Goal: Book appointment/travel/reservation

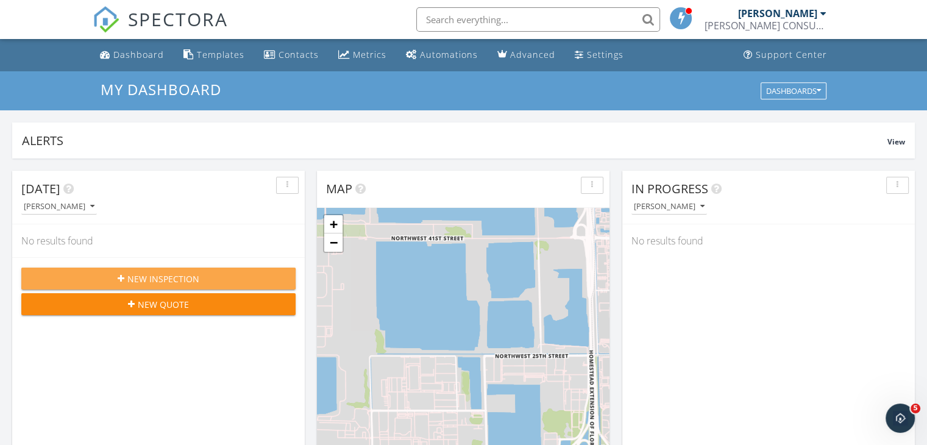
click at [216, 275] on div "New Inspection" at bounding box center [158, 278] width 255 height 13
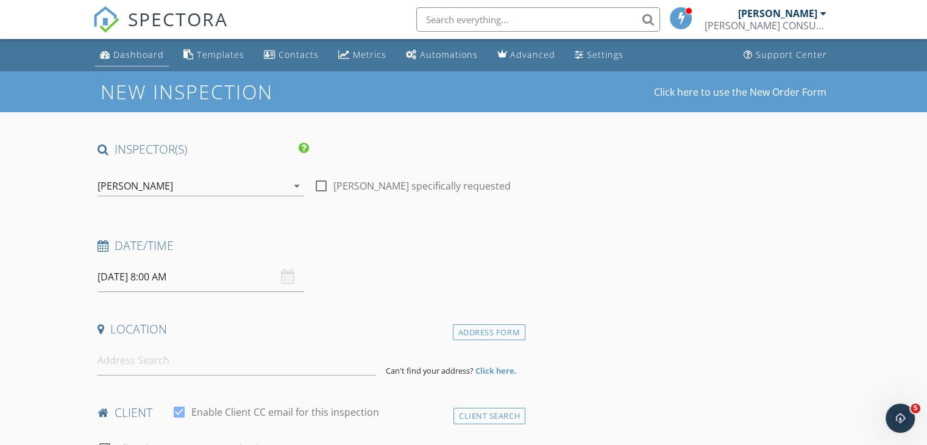
click at [139, 57] on div "Dashboard" at bounding box center [138, 55] width 51 height 12
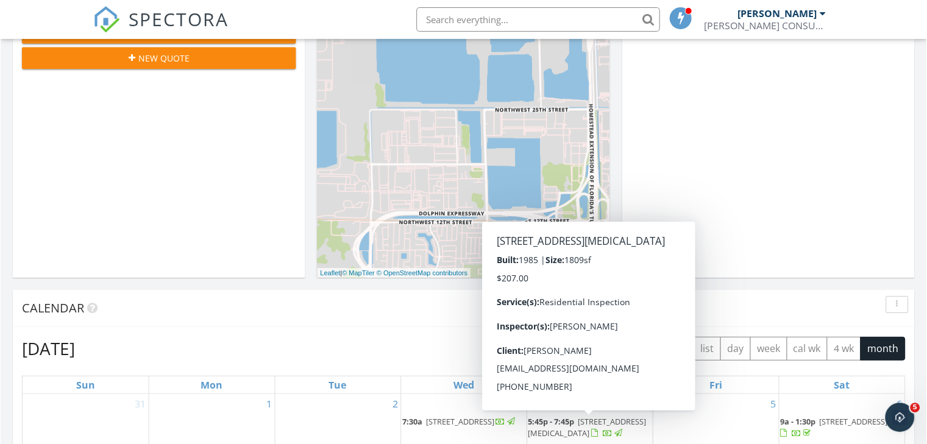
scroll to position [244, 0]
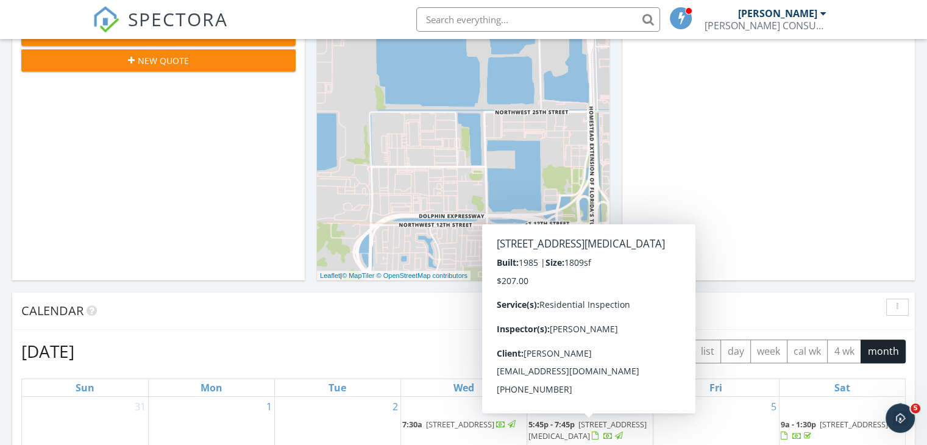
click at [743, 311] on div "Calendar" at bounding box center [454, 311] width 866 height 18
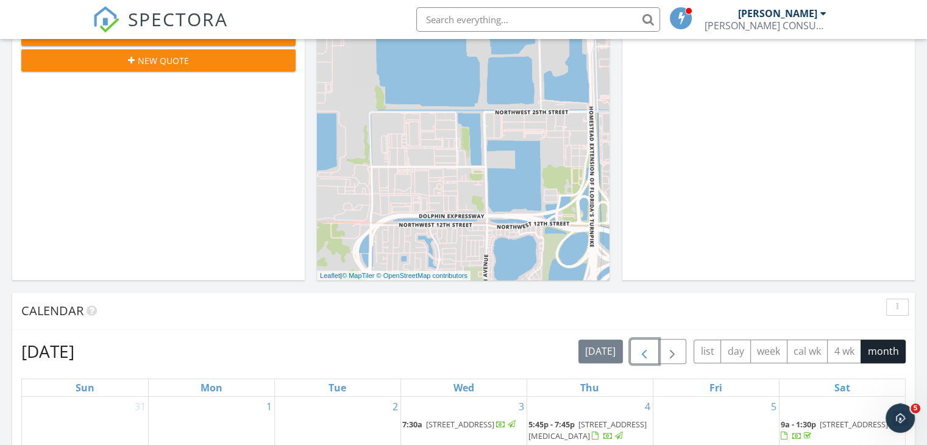
click at [643, 351] on span "button" at bounding box center [644, 351] width 15 height 15
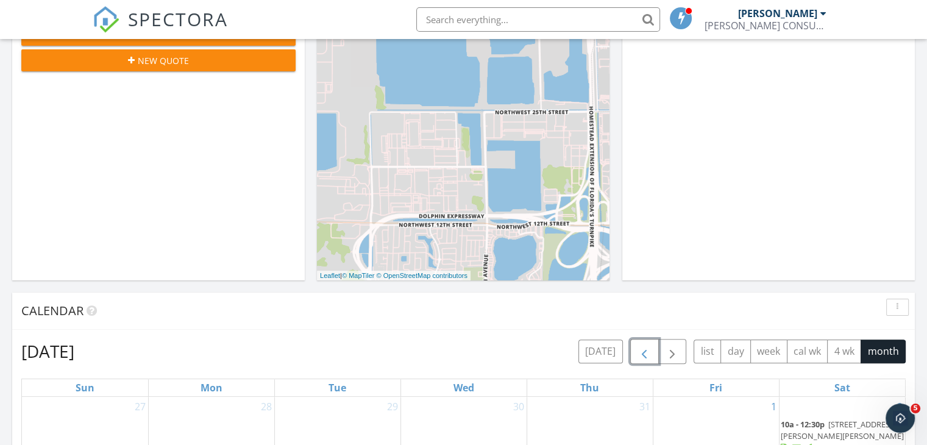
click at [643, 351] on span "button" at bounding box center [644, 351] width 15 height 15
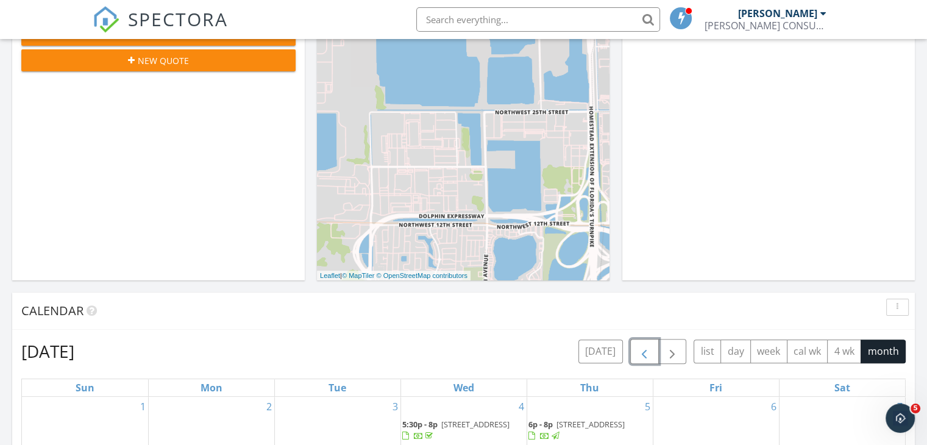
click at [643, 351] on span "button" at bounding box center [644, 351] width 15 height 15
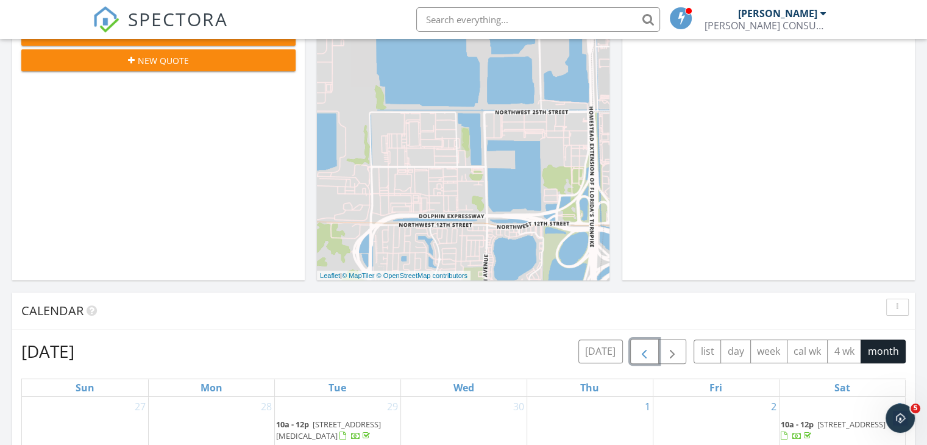
click at [643, 351] on span "button" at bounding box center [644, 351] width 15 height 15
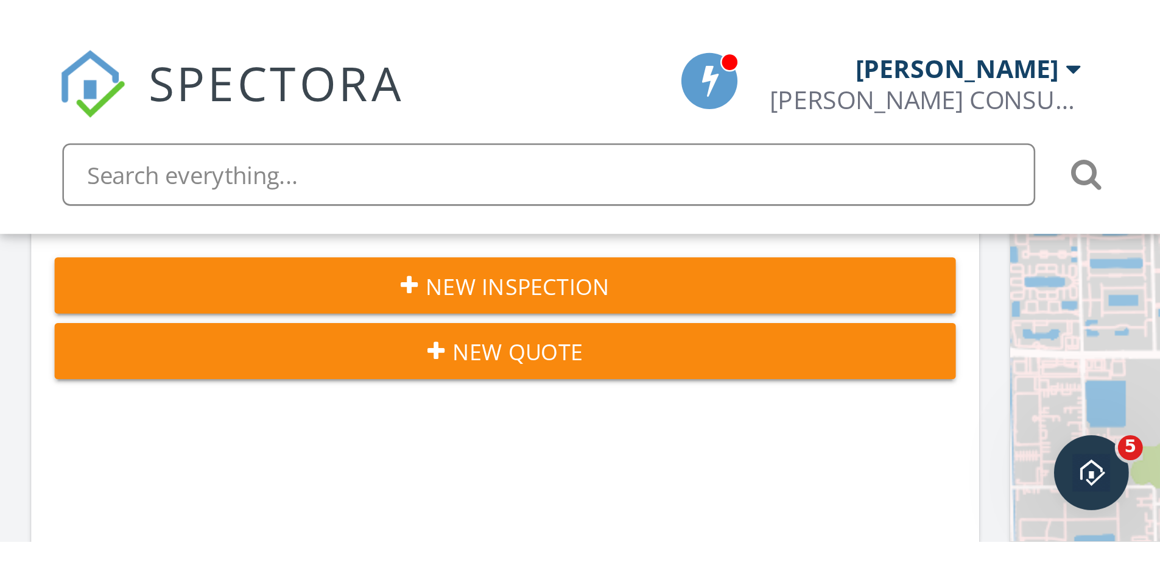
scroll to position [1128, 1179]
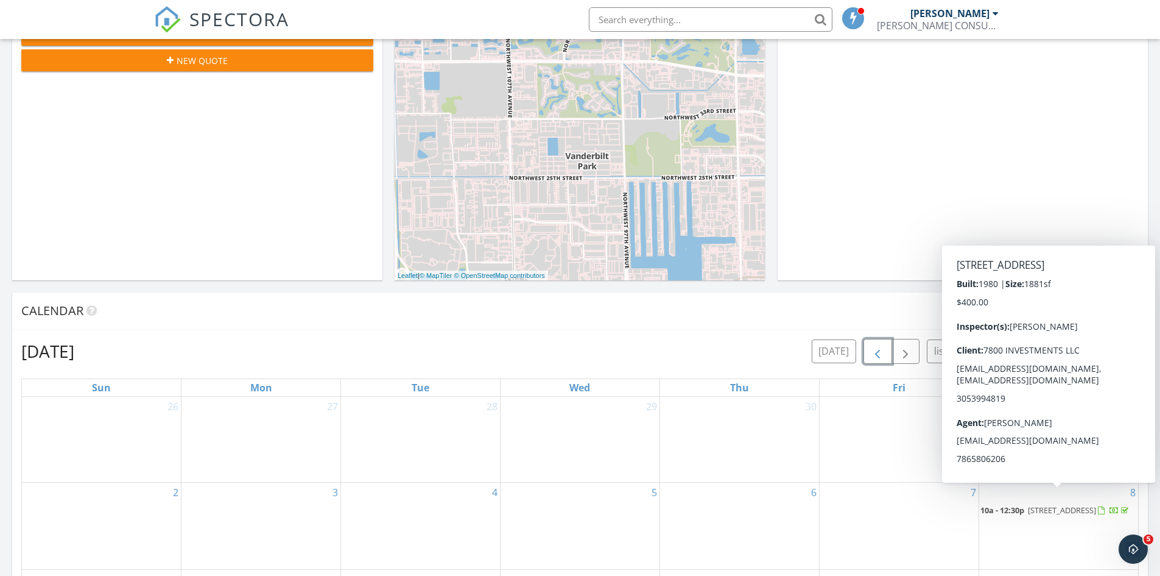
click at [926, 444] on span "[STREET_ADDRESS]" at bounding box center [1062, 509] width 68 height 11
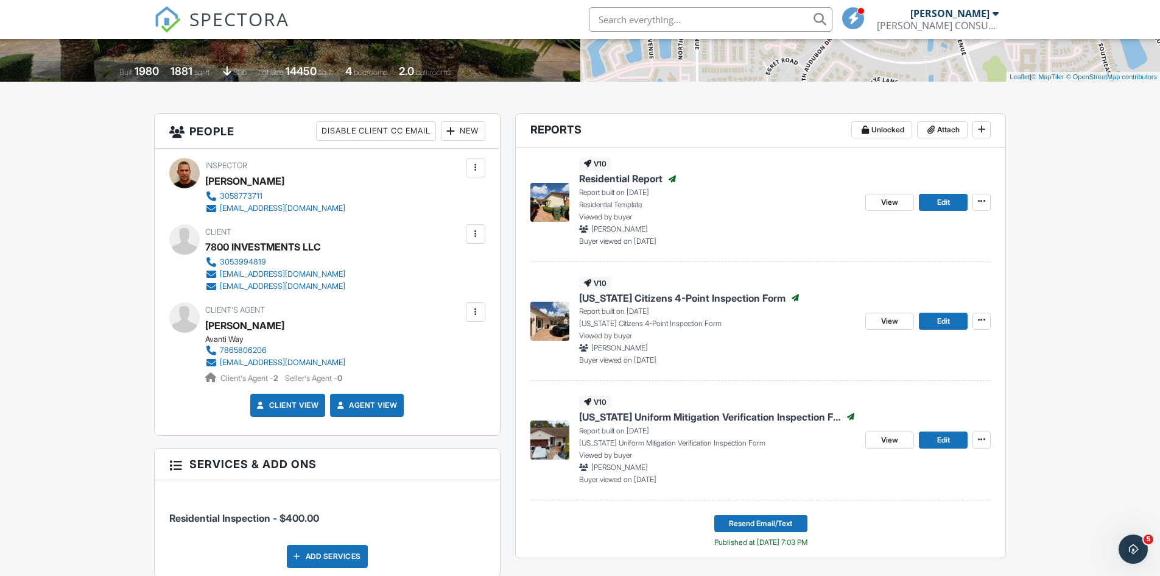
click at [633, 180] on span "Residential Report" at bounding box center [620, 178] width 83 height 13
